Goal: Task Accomplishment & Management: Use online tool/utility

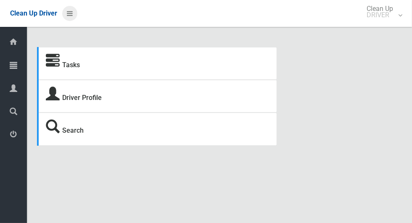
click at [73, 16] on icon at bounding box center [70, 13] width 6 height 14
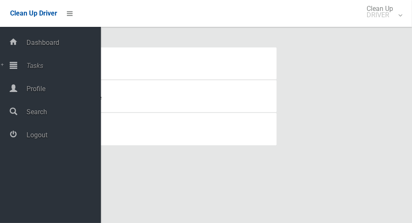
click at [52, 68] on span "Tasks" at bounding box center [62, 66] width 77 height 8
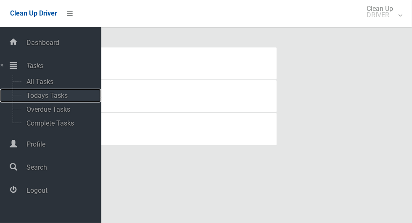
click at [61, 94] on span "Todays Tasks" at bounding box center [59, 96] width 70 height 8
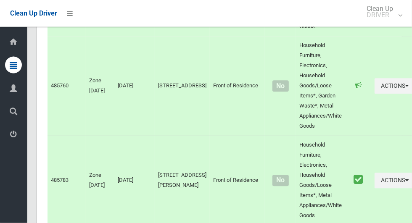
scroll to position [4975, 0]
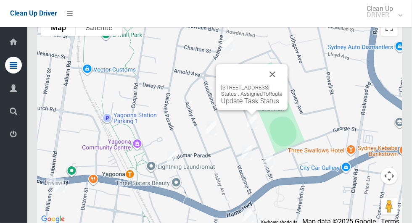
click at [283, 83] on button "Close" at bounding box center [272, 74] width 20 height 20
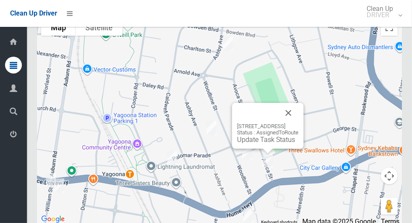
click at [299, 118] on button "Close" at bounding box center [288, 113] width 20 height 20
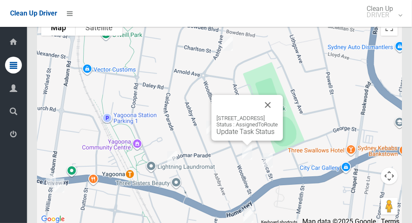
click at [278, 115] on button "Close" at bounding box center [268, 105] width 20 height 20
click at [241, 136] on link "Update Task Status" at bounding box center [246, 132] width 58 height 8
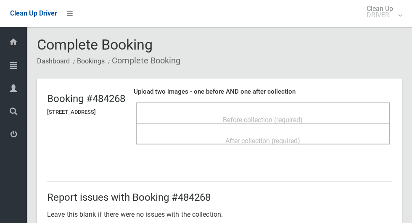
click at [237, 116] on span "Before collection (required)" at bounding box center [263, 120] width 80 height 8
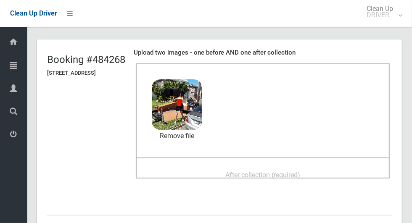
scroll to position [40, 0]
click at [245, 171] on span "After collection (required)" at bounding box center [262, 175] width 75 height 8
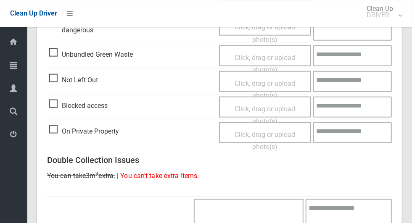
scroll to position [688, 0]
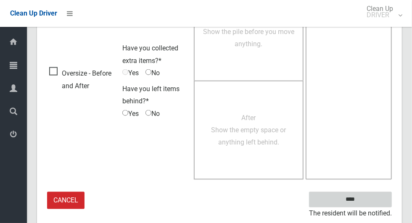
click at [365, 204] on input "****" at bounding box center [350, 200] width 83 height 16
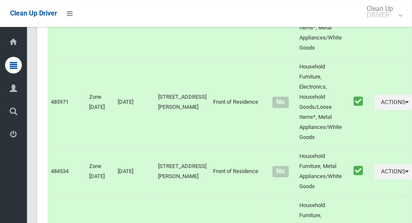
scroll to position [4975, 0]
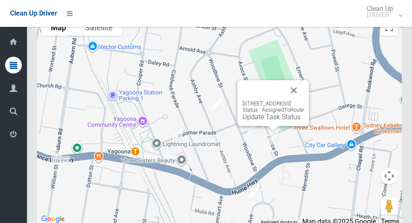
click at [304, 97] on button "Close" at bounding box center [294, 90] width 20 height 20
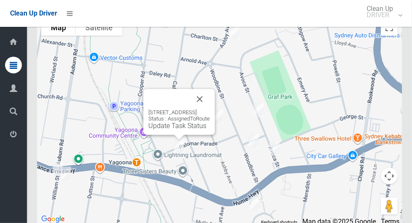
click at [210, 109] on button "Close" at bounding box center [200, 99] width 20 height 20
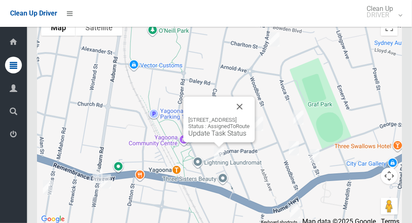
click at [211, 138] on div "3 Palomar Parade, YAGOONA NSW 2199 Status : AssignedToRoute Update Task Status" at bounding box center [218, 127] width 61 height 21
click at [204, 138] on div "3 Palomar Parade, YAGOONA NSW 2199 Status : AssignedToRoute Update Task Status" at bounding box center [218, 127] width 61 height 21
click at [209, 138] on link "Update Task Status" at bounding box center [217, 134] width 58 height 8
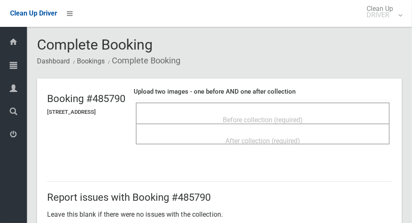
click at [241, 112] on div "Before collection (required)" at bounding box center [262, 120] width 235 height 16
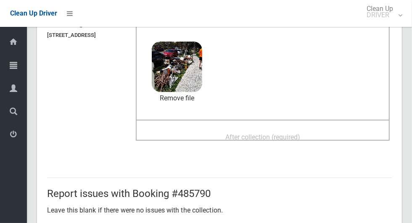
scroll to position [87, 0]
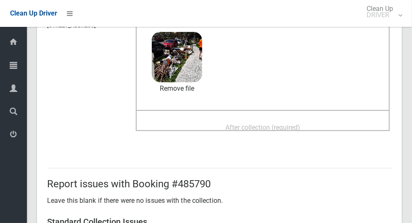
click at [243, 126] on span "After collection (required)" at bounding box center [262, 128] width 75 height 8
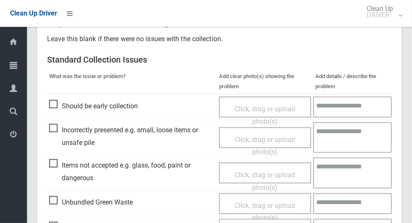
scroll to position [323, 0]
click at [58, 169] on span "Items not accepted e.g. glass, food, paint or dangerous" at bounding box center [132, 171] width 166 height 25
click at [282, 172] on span "Click, drag or upload photo(s)" at bounding box center [265, 181] width 61 height 21
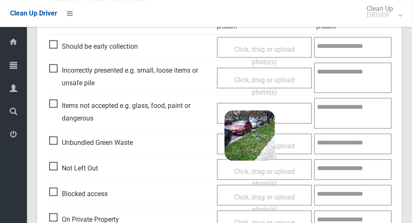
scroll to position [382, 0]
click at [361, 114] on textarea at bounding box center [353, 113] width 78 height 31
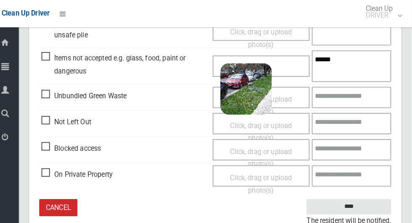
scroll to position [458, 0]
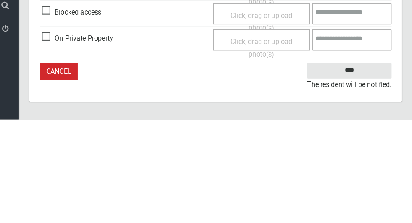
type textarea "*****"
click at [375, 168] on input "****" at bounding box center [350, 176] width 83 height 16
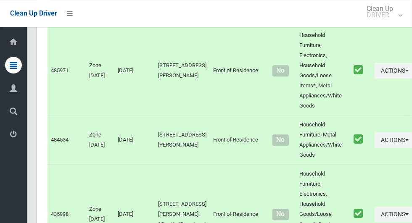
scroll to position [4975, 0]
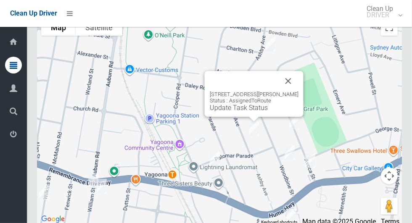
click at [295, 91] on button "Close" at bounding box center [288, 81] width 20 height 20
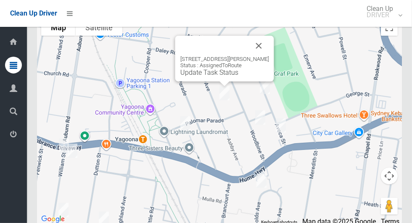
click at [216, 82] on div "[STREET_ADDRESS][PERSON_NAME] Status : AssignedToRoute Update Task Status" at bounding box center [224, 59] width 99 height 46
click at [227, 77] on link "Update Task Status" at bounding box center [209, 73] width 58 height 8
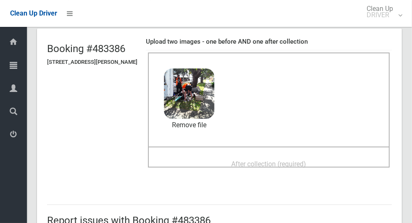
scroll to position [85, 0]
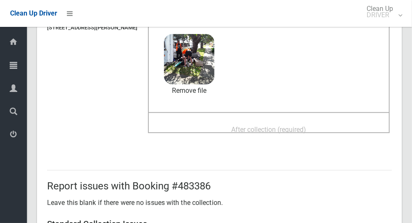
click at [257, 133] on span "After collection (required)" at bounding box center [269, 130] width 75 height 8
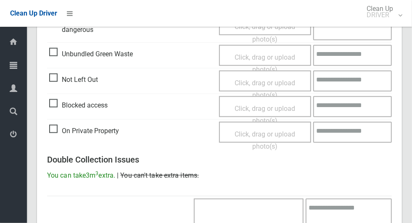
scroll to position [688, 0]
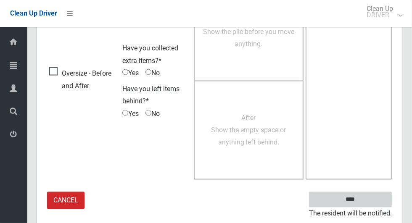
click at [364, 197] on input "****" at bounding box center [350, 200] width 83 height 16
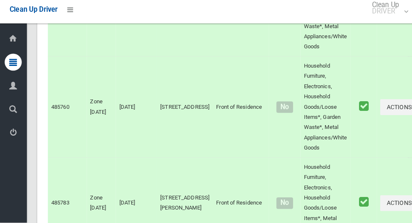
scroll to position [4975, 0]
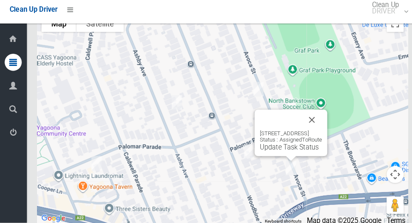
click at [274, 153] on link "Update Task Status" at bounding box center [285, 149] width 58 height 8
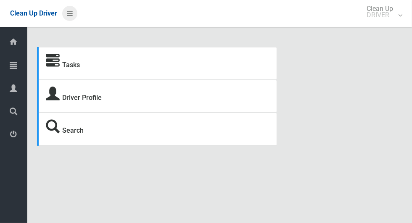
click at [73, 15] on icon at bounding box center [70, 13] width 6 height 14
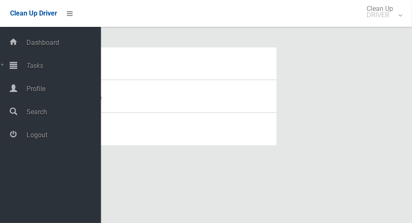
click at [61, 64] on span "Tasks" at bounding box center [62, 66] width 77 height 8
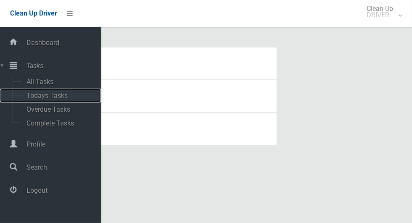
click at [67, 95] on span "Todays Tasks" at bounding box center [59, 96] width 70 height 8
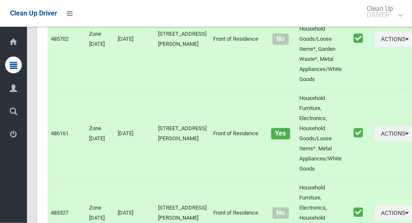
scroll to position [4975, 0]
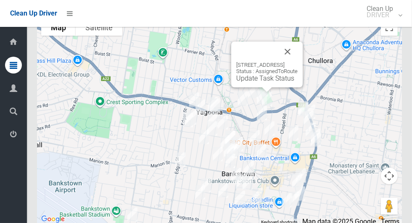
click at [269, 82] on link "Update Task Status" at bounding box center [265, 78] width 58 height 8
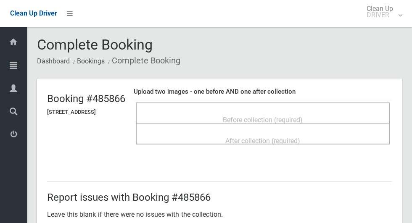
click at [268, 112] on div "Before collection (required)" at bounding box center [262, 120] width 235 height 16
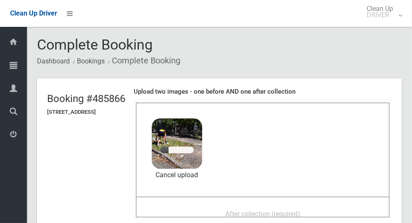
scroll to position [63, 0]
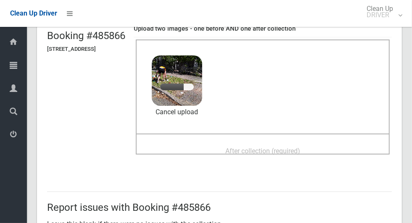
click at [233, 151] on span "After collection (required)" at bounding box center [262, 151] width 75 height 8
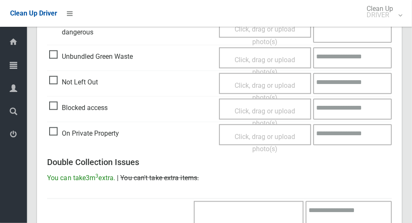
scroll to position [688, 0]
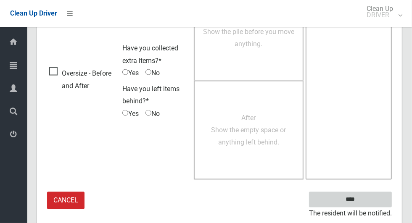
click at [365, 201] on input "****" at bounding box center [350, 200] width 83 height 16
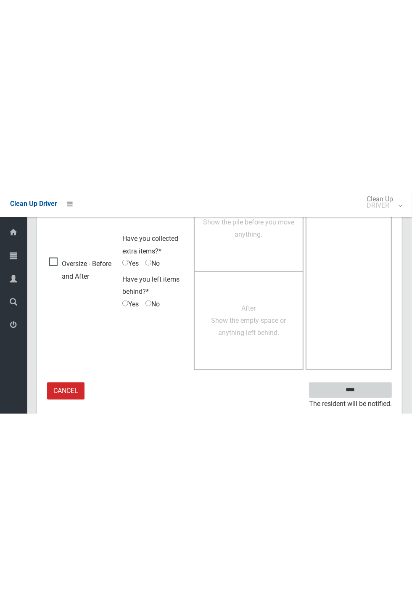
scroll to position [331, 0]
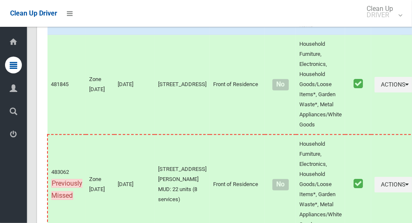
scroll to position [4975, 0]
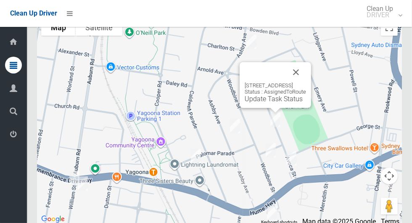
click at [274, 103] on link "Update Task Status" at bounding box center [274, 99] width 58 height 8
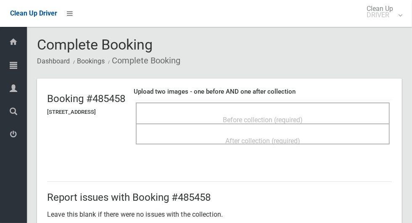
click at [246, 112] on div "Before collection (required)" at bounding box center [262, 120] width 235 height 16
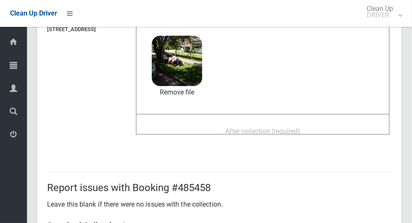
scroll to position [82, 0]
click at [250, 128] on span "After collection (required)" at bounding box center [262, 132] width 75 height 8
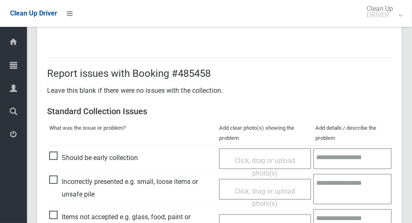
scroll to position [688, 0]
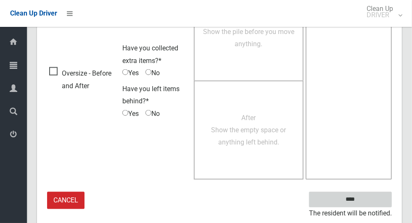
click at [353, 197] on input "****" at bounding box center [350, 200] width 83 height 16
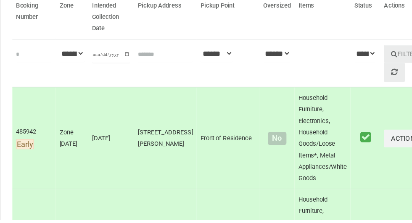
scroll to position [85, 0]
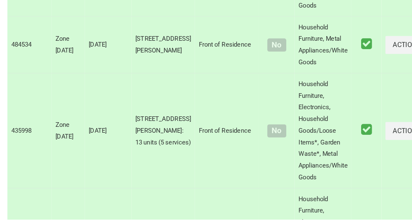
scroll to position [4975, 0]
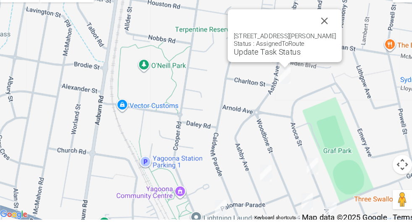
click at [326, 56] on button "Close" at bounding box center [322, 51] width 20 height 20
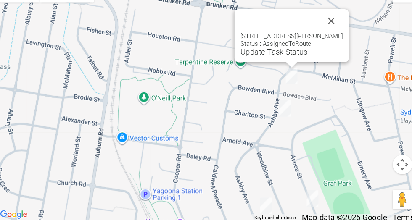
click at [338, 58] on button "Close" at bounding box center [328, 51] width 20 height 20
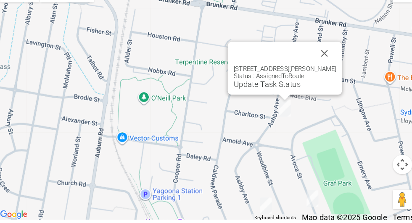
click at [284, 110] on link "Update Task Status" at bounding box center [272, 106] width 58 height 8
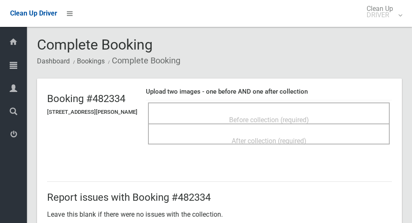
click at [245, 112] on div "Before collection (required)" at bounding box center [268, 120] width 223 height 16
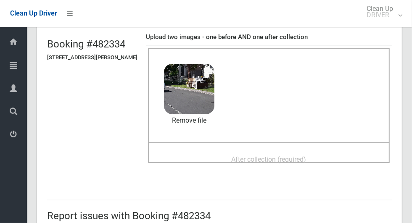
scroll to position [55, 0]
click at [234, 156] on span "After collection (required)" at bounding box center [269, 159] width 75 height 8
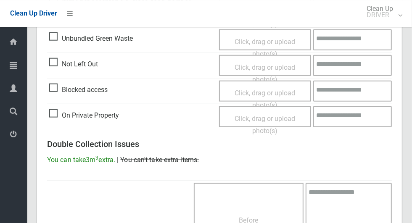
scroll to position [688, 0]
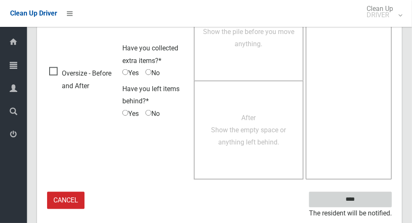
click at [365, 204] on input "****" at bounding box center [350, 200] width 83 height 16
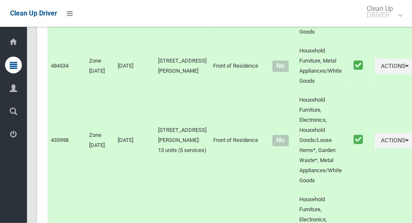
scroll to position [4975, 0]
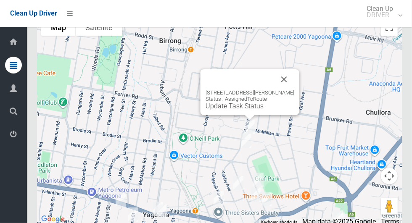
click at [242, 110] on div "52 Bowden Boulevard, YAGOONA NSW 2199 Status : AssignedToRoute Update Task Stat…" at bounding box center [250, 100] width 89 height 21
click at [238, 110] on link "Update Task Status" at bounding box center [235, 106] width 58 height 8
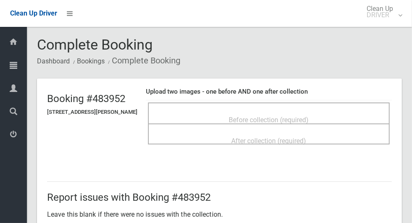
click at [274, 103] on div "Before collection (required)" at bounding box center [269, 113] width 242 height 21
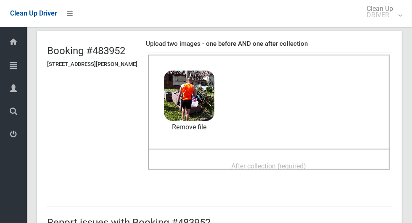
scroll to position [48, 0]
click at [248, 162] on span "After collection (required)" at bounding box center [269, 166] width 75 height 8
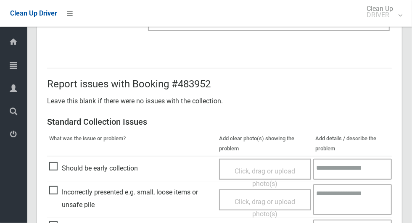
scroll to position [688, 0]
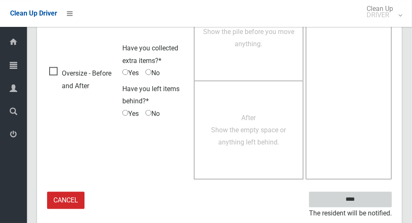
click at [365, 204] on input "****" at bounding box center [350, 200] width 83 height 16
